Goal: Find specific page/section: Find specific page/section

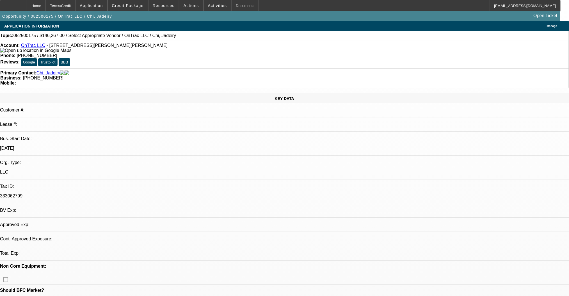
select select "0"
select select "2"
select select "0.1"
select select "4"
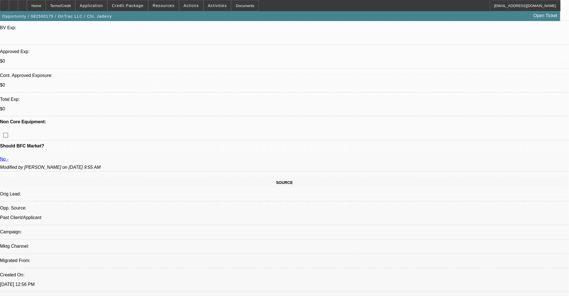
scroll to position [187, 0]
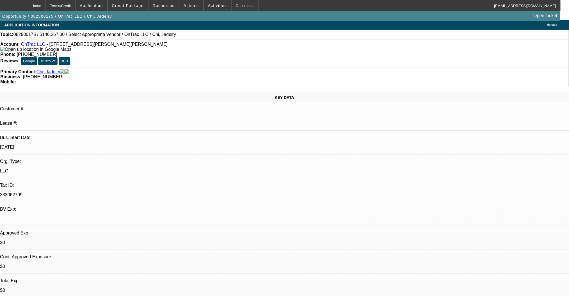
scroll to position [0, 0]
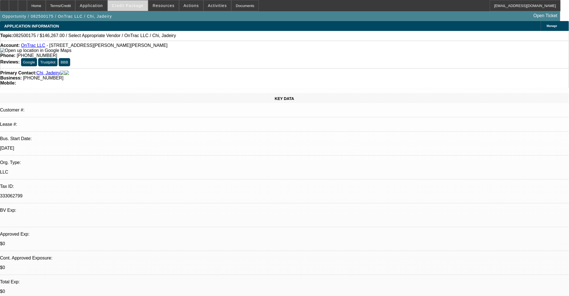
click at [132, 6] on span "Credit Package" at bounding box center [128, 5] width 32 height 4
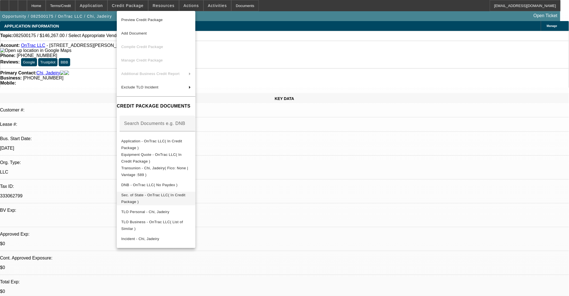
click at [163, 195] on span "Sec. of State - OnTrac LLC( In Credit Package )" at bounding box center [153, 197] width 64 height 11
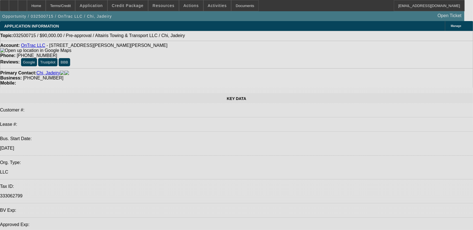
select select "0"
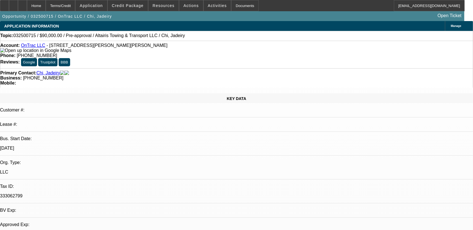
select select "2"
select select "0.1"
select select "1"
select select "2"
select select "4"
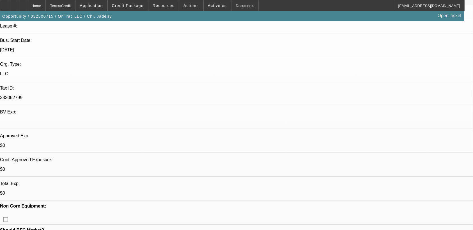
scroll to position [75, 0]
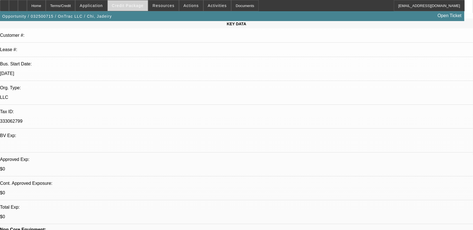
click at [122, 6] on span "Credit Package" at bounding box center [128, 5] width 32 height 4
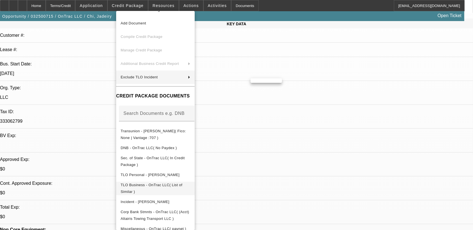
scroll to position [16, 0]
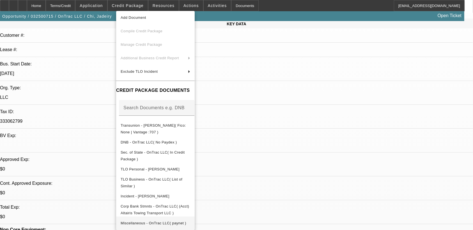
click at [174, 221] on span "Miscellaneous - OnTrac LLC( paynet )" at bounding box center [154, 223] width 66 height 4
